Goal: Task Accomplishment & Management: Manage account settings

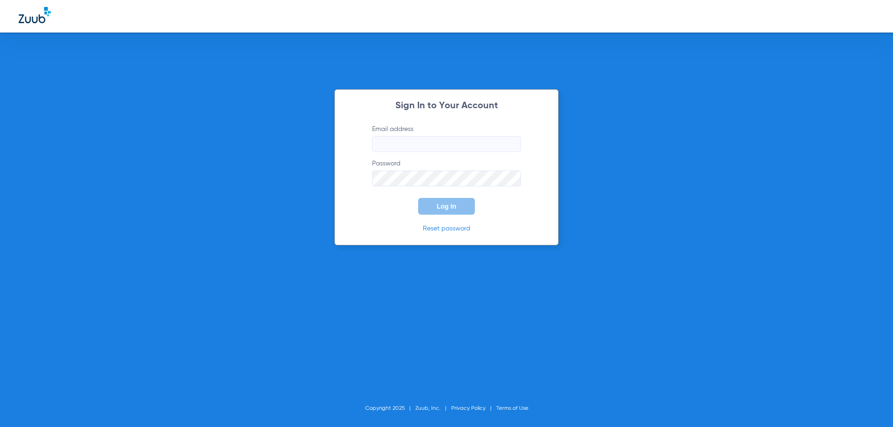
type input "[EMAIL_ADDRESS][DOMAIN_NAME]"
click at [462, 210] on button "Log In" at bounding box center [446, 206] width 57 height 17
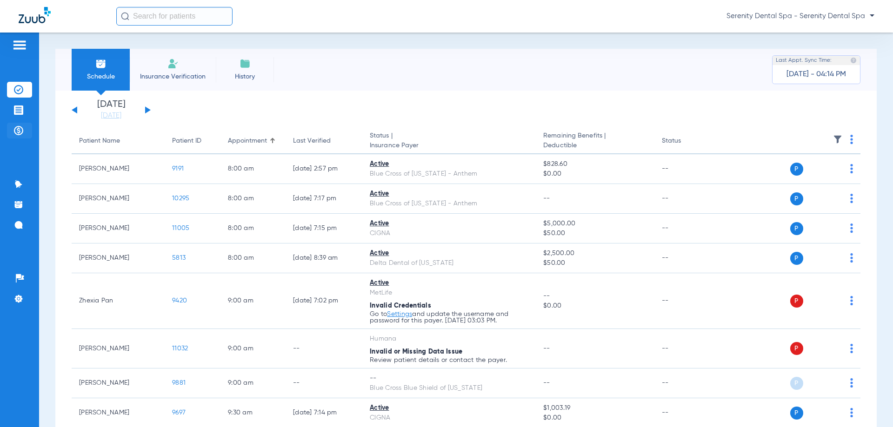
click at [14, 133] on img at bounding box center [18, 130] width 9 height 9
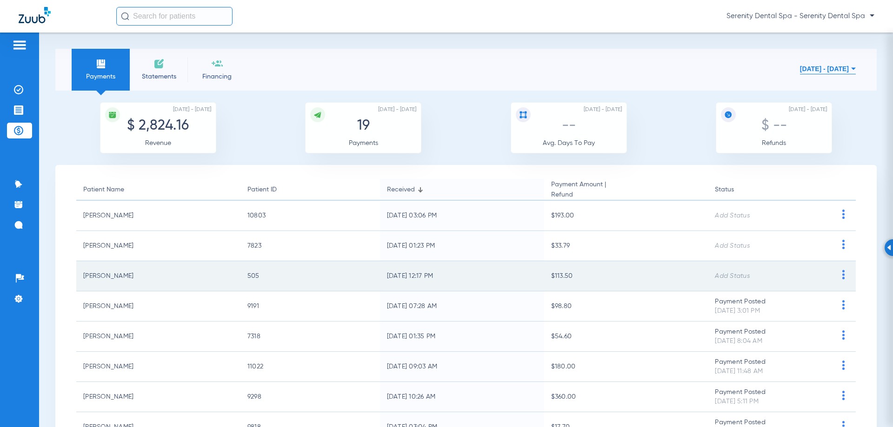
click at [837, 274] on img at bounding box center [843, 274] width 12 height 9
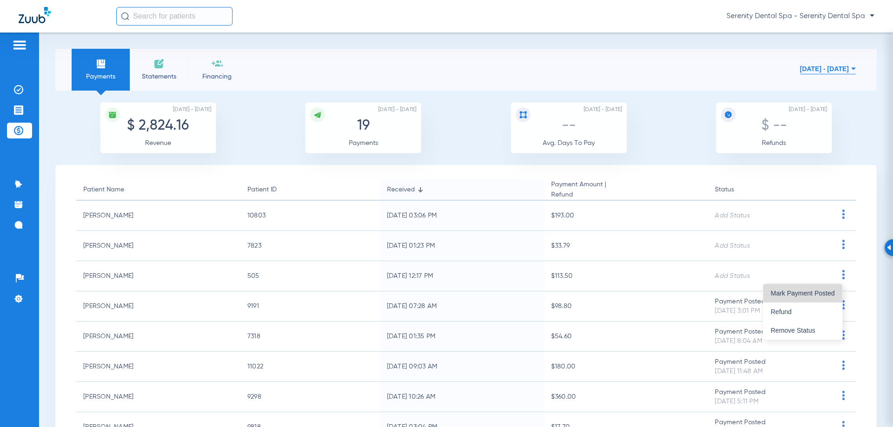
click at [826, 289] on button "Mark Payment Posted" at bounding box center [802, 293] width 79 height 19
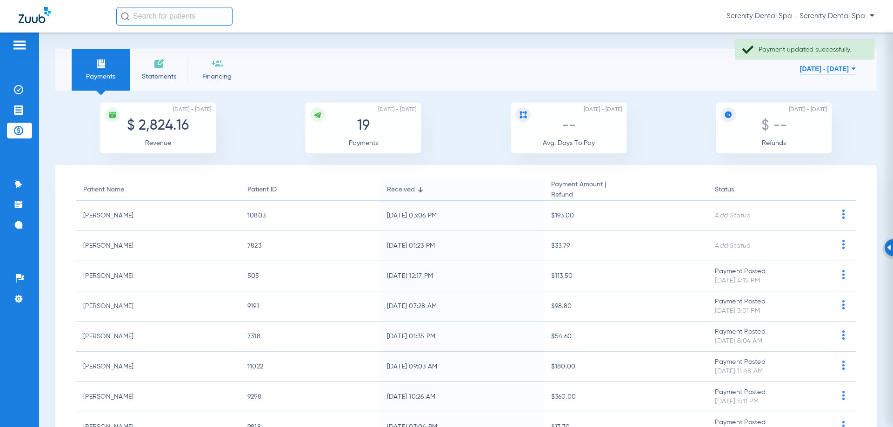
click at [839, 244] on img at bounding box center [843, 244] width 12 height 9
click at [824, 259] on button "Mark Payment Posted" at bounding box center [802, 263] width 79 height 19
